Goal: Transaction & Acquisition: Purchase product/service

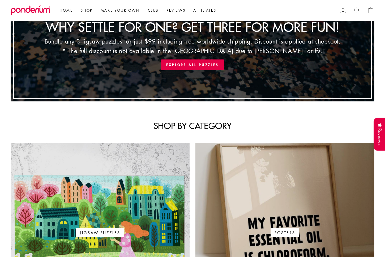
scroll to position [225, 0]
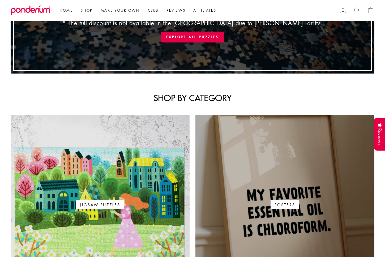
click at [246, 157] on link "Posters" at bounding box center [284, 204] width 179 height 179
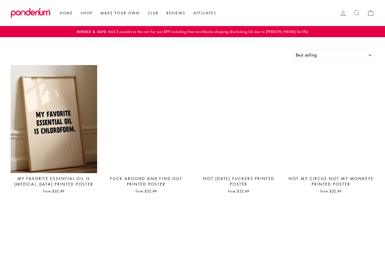
select select "best-selling"
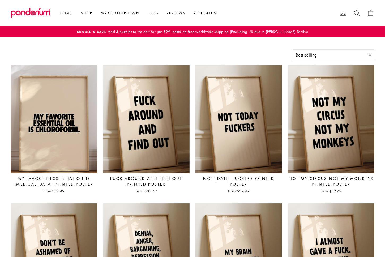
click at [57, 128] on img at bounding box center [53, 119] width 87 height 109
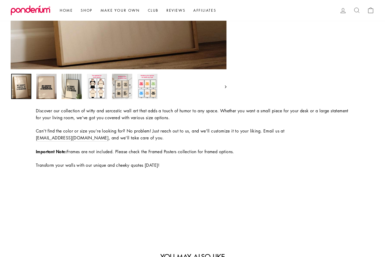
scroll to position [216, 0]
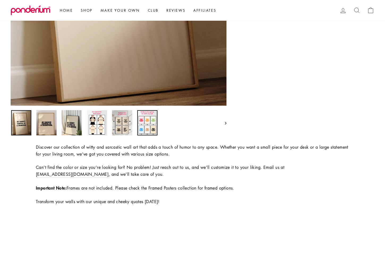
click at [142, 127] on img at bounding box center [147, 122] width 20 height 25
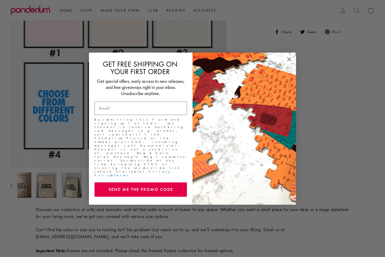
scroll to position [161, 0]
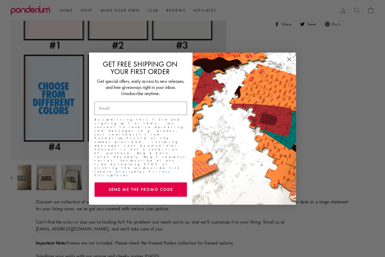
click at [289, 61] on icon "Close dialog" at bounding box center [290, 59] width 4 height 4
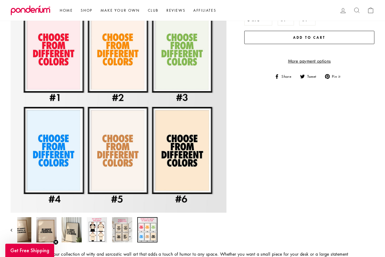
scroll to position [109, 0]
click at [125, 225] on img at bounding box center [122, 229] width 20 height 25
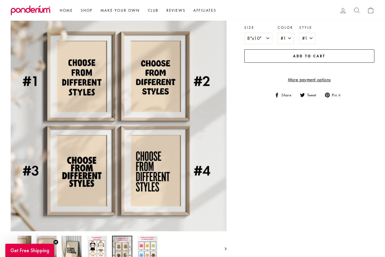
scroll to position [87, 0]
